Goal: Task Accomplishment & Management: Complete application form

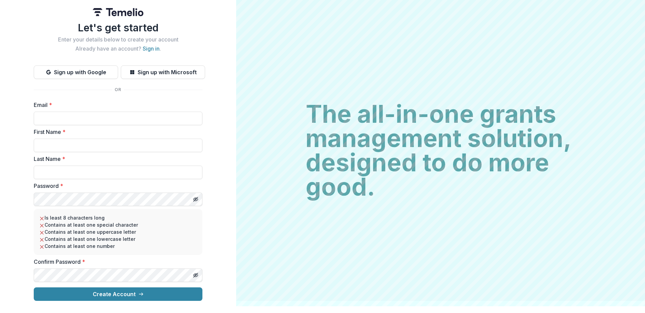
click at [93, 114] on input "Email *" at bounding box center [118, 118] width 169 height 13
click at [77, 116] on input "Email *" at bounding box center [118, 118] width 169 height 13
click at [110, 117] on input "Email *" at bounding box center [118, 118] width 169 height 13
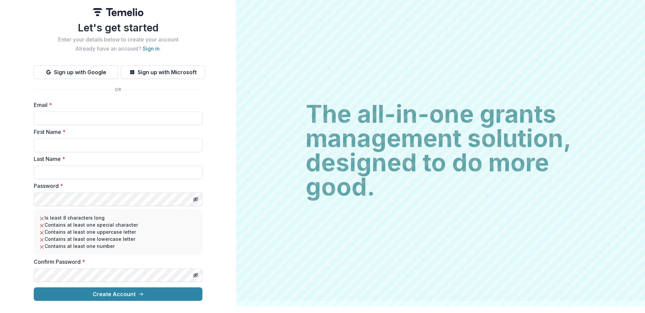
click at [110, 117] on input "Email *" at bounding box center [118, 118] width 169 height 13
click at [171, 70] on button "Sign up with Microsoft" at bounding box center [163, 71] width 84 height 13
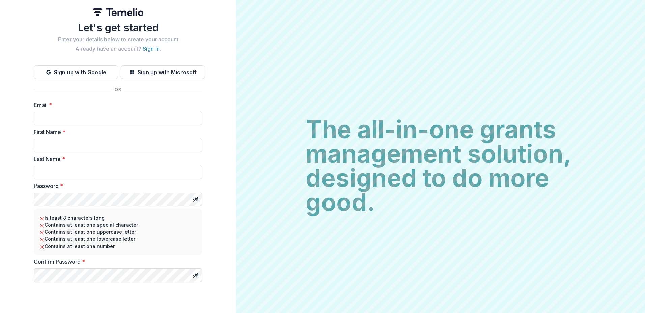
click at [71, 117] on input "Email *" at bounding box center [118, 118] width 169 height 13
click at [48, 117] on input "Email *" at bounding box center [118, 118] width 169 height 13
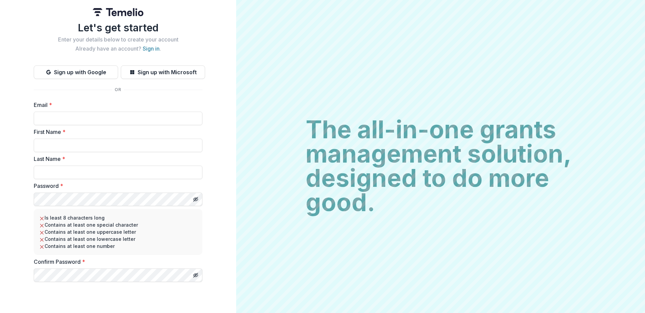
click at [48, 117] on input "Email *" at bounding box center [118, 118] width 169 height 13
click at [56, 117] on input "Email *" at bounding box center [118, 118] width 169 height 13
